Goal: Task Accomplishment & Management: Manage account settings

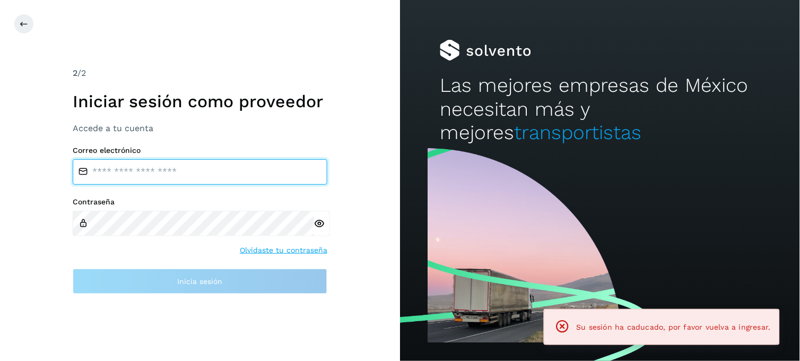
type input "**********"
click at [144, 167] on input "**********" at bounding box center [200, 171] width 255 height 25
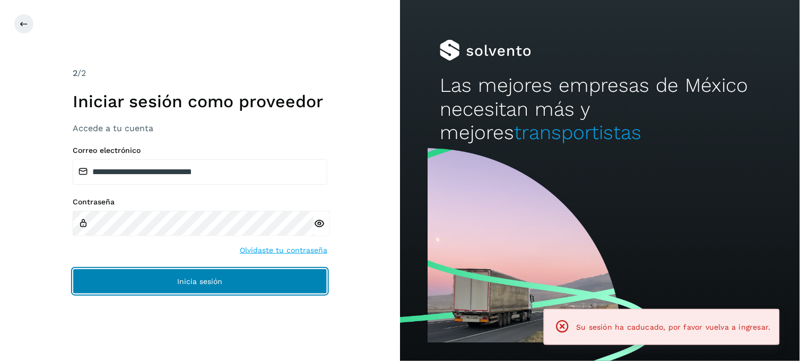
click at [151, 276] on button "Inicia sesión" at bounding box center [200, 280] width 255 height 25
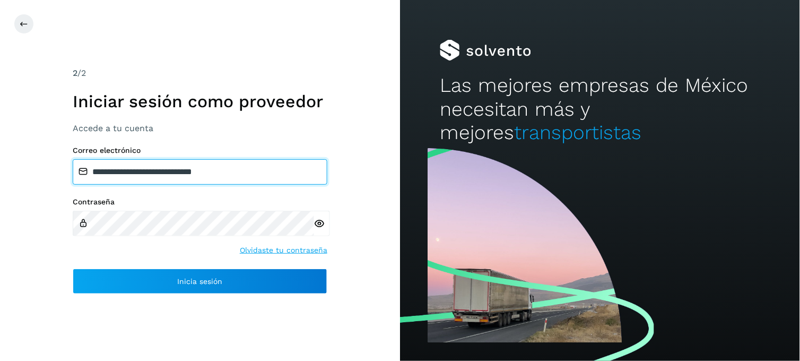
click at [154, 174] on input "**********" at bounding box center [200, 171] width 255 height 25
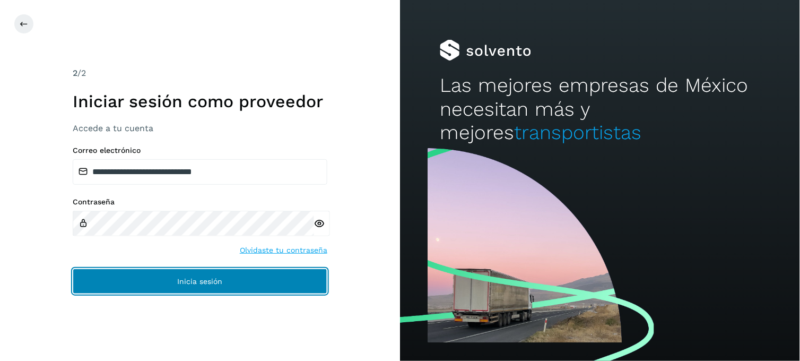
click at [141, 272] on button "Inicia sesión" at bounding box center [200, 280] width 255 height 25
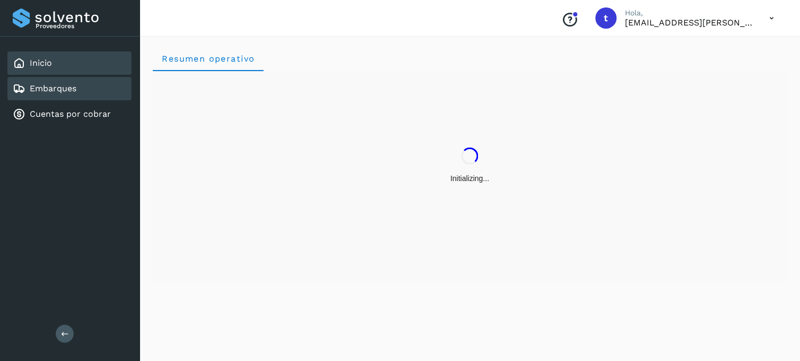
click at [79, 89] on div "Embarques" at bounding box center [69, 88] width 124 height 23
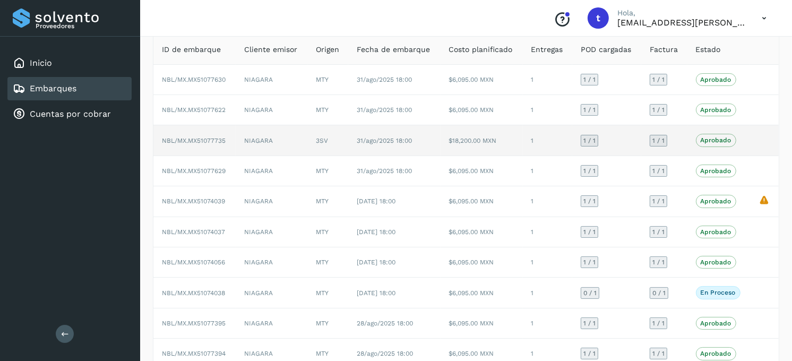
scroll to position [132, 0]
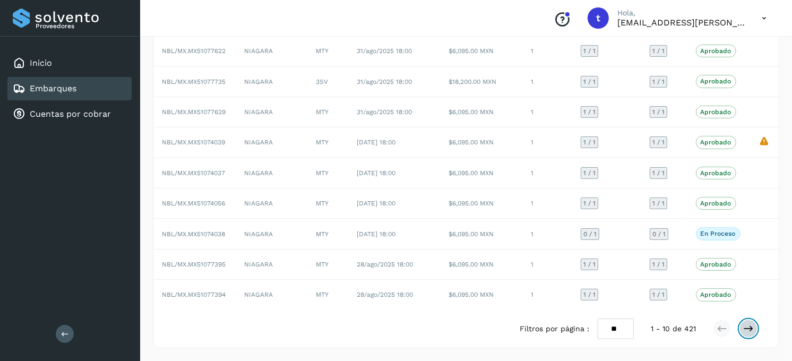
click at [747, 329] on icon at bounding box center [748, 328] width 11 height 11
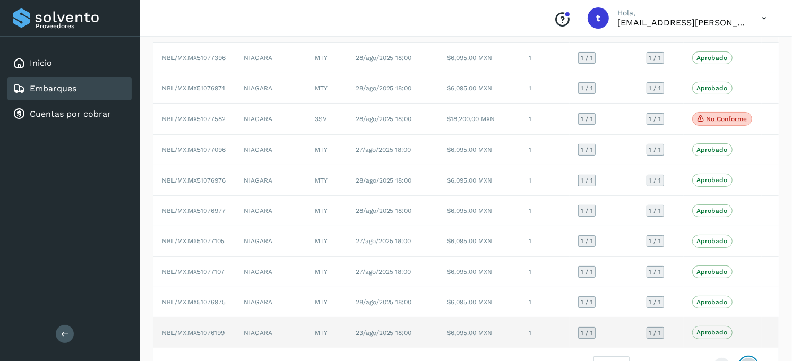
scroll to position [73, 0]
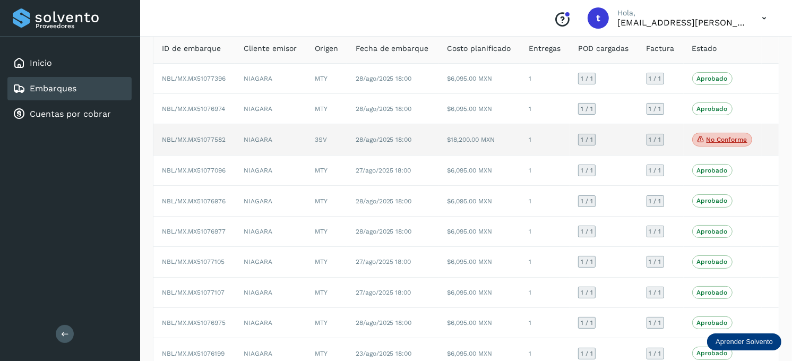
click at [715, 144] on span "No conforme" at bounding box center [722, 140] width 60 height 14
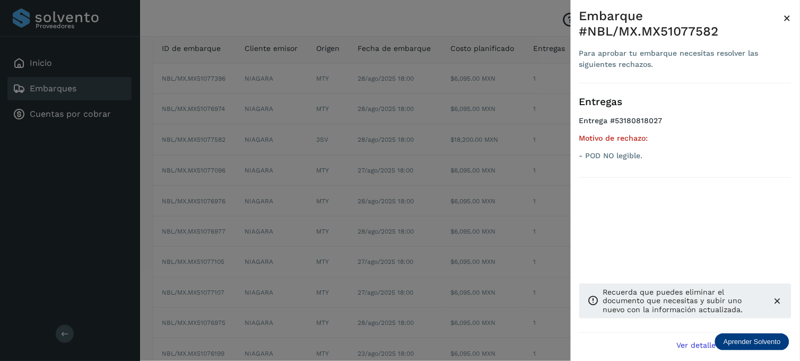
click at [788, 18] on span "×" at bounding box center [788, 18] width 8 height 15
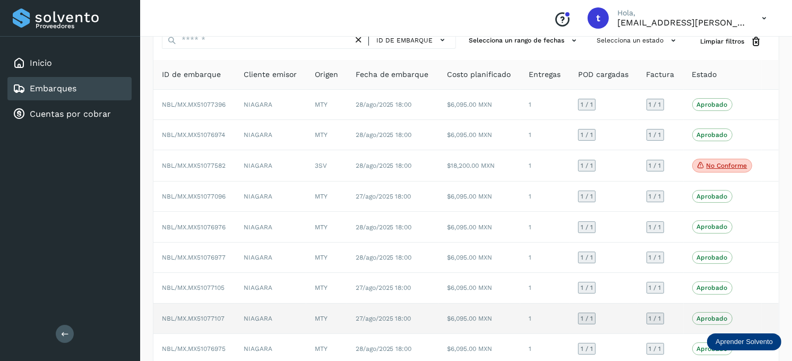
scroll to position [0, 0]
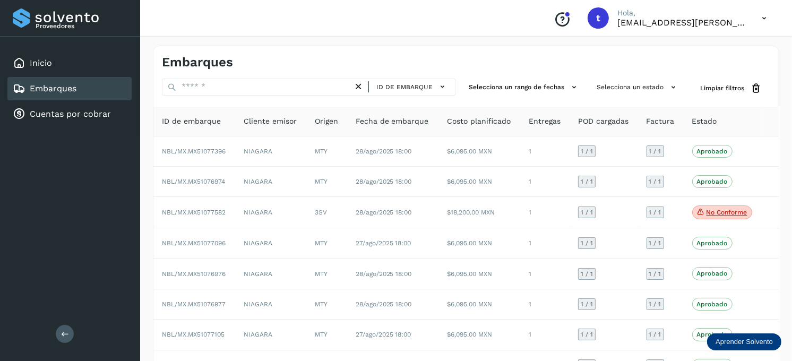
click at [85, 93] on div "Embarques" at bounding box center [69, 88] width 124 height 23
click at [54, 86] on link "Embarques" at bounding box center [53, 88] width 47 height 10
click at [56, 67] on div "Inicio" at bounding box center [69, 62] width 124 height 23
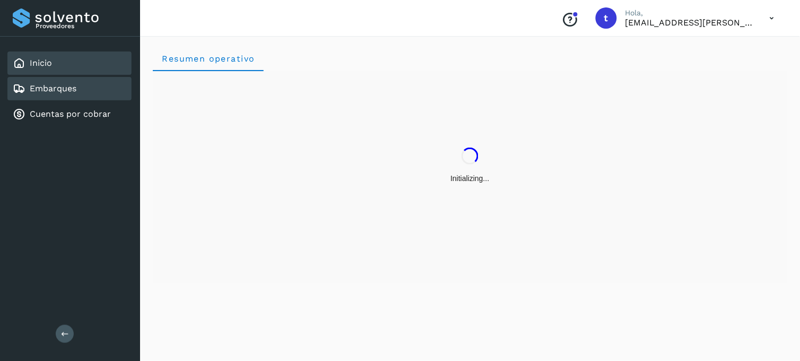
click at [49, 89] on link "Embarques" at bounding box center [53, 88] width 47 height 10
